Goal: Entertainment & Leisure: Consume media (video, audio)

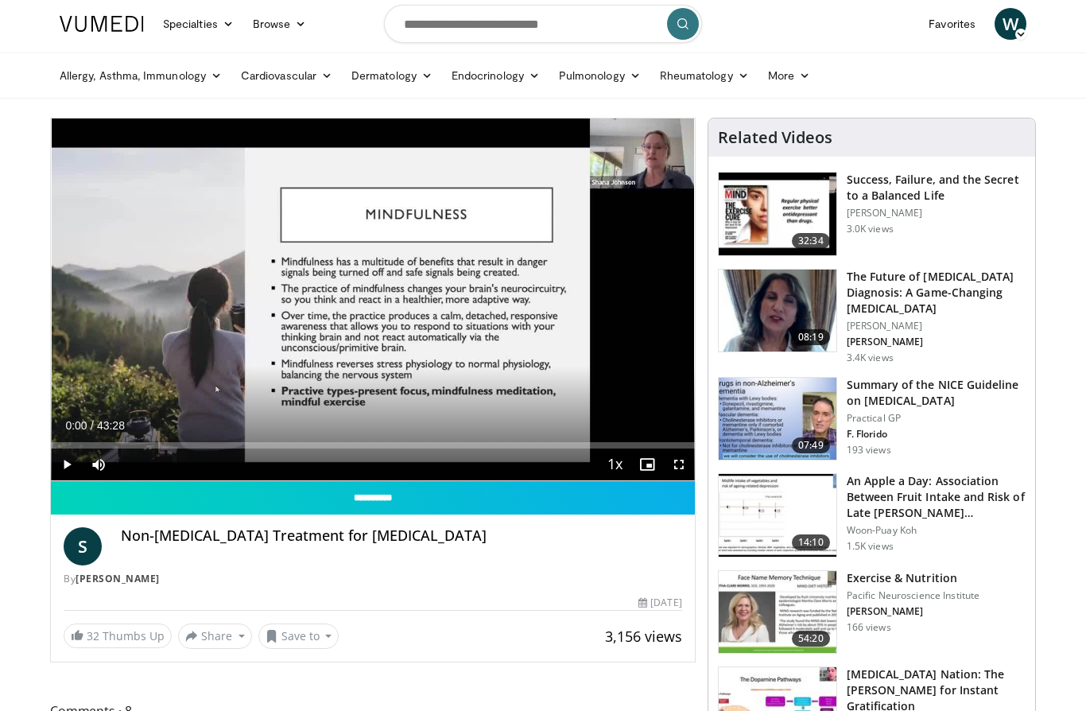
scroll to position [6, 0]
